Goal: Navigation & Orientation: Find specific page/section

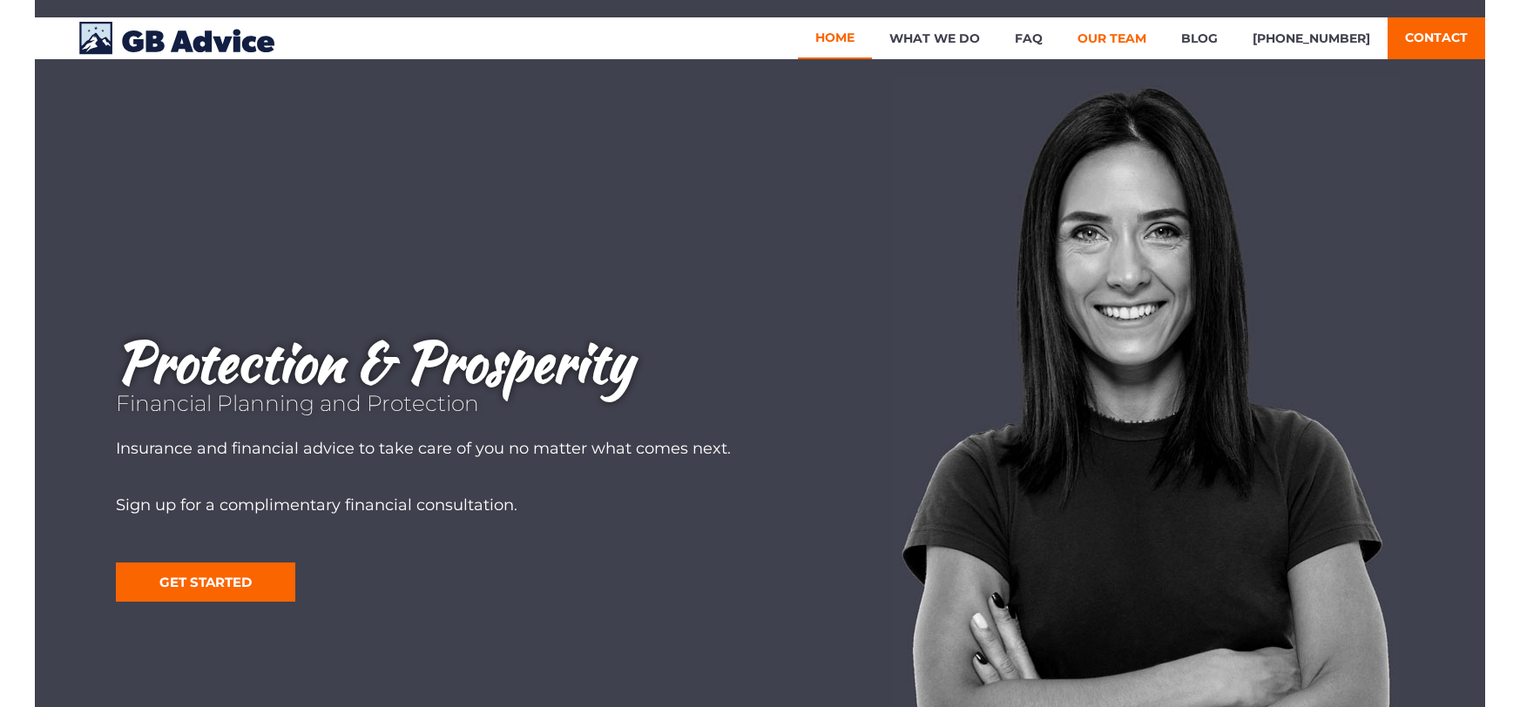
click at [1132, 40] on link "Our Team" at bounding box center [1112, 38] width 104 height 42
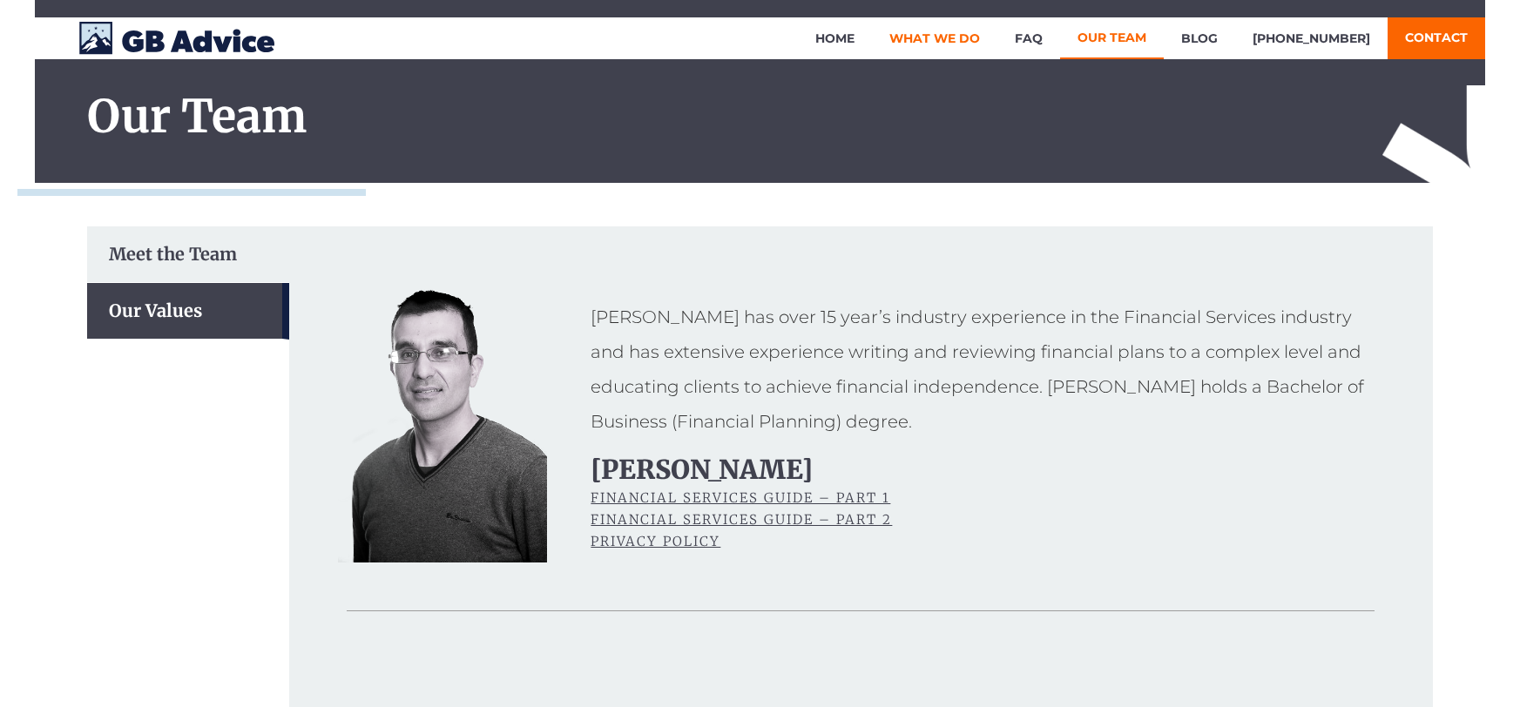
click at [976, 35] on link "What We Do" at bounding box center [934, 38] width 125 height 42
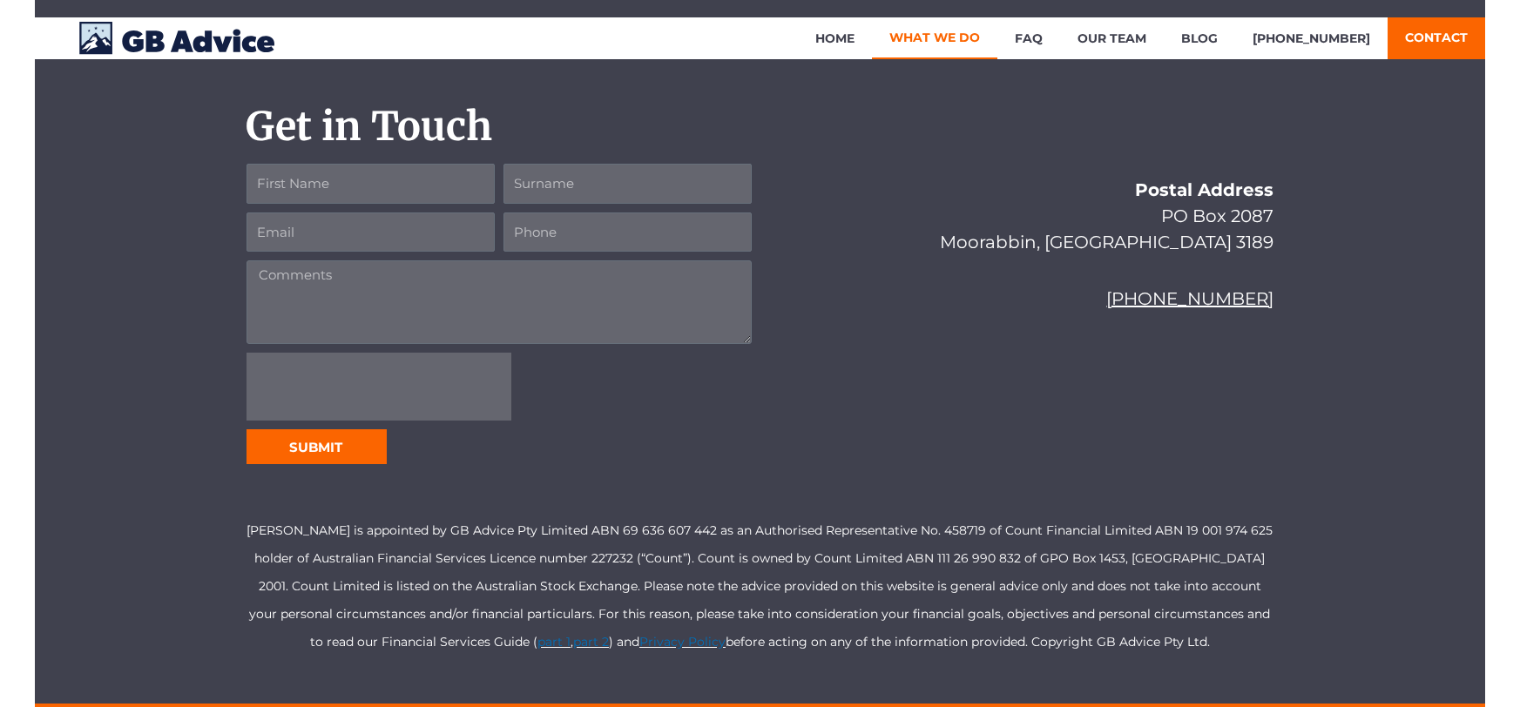
scroll to position [938, 0]
